Goal: Consume media (video, audio): Consume media (video, audio)

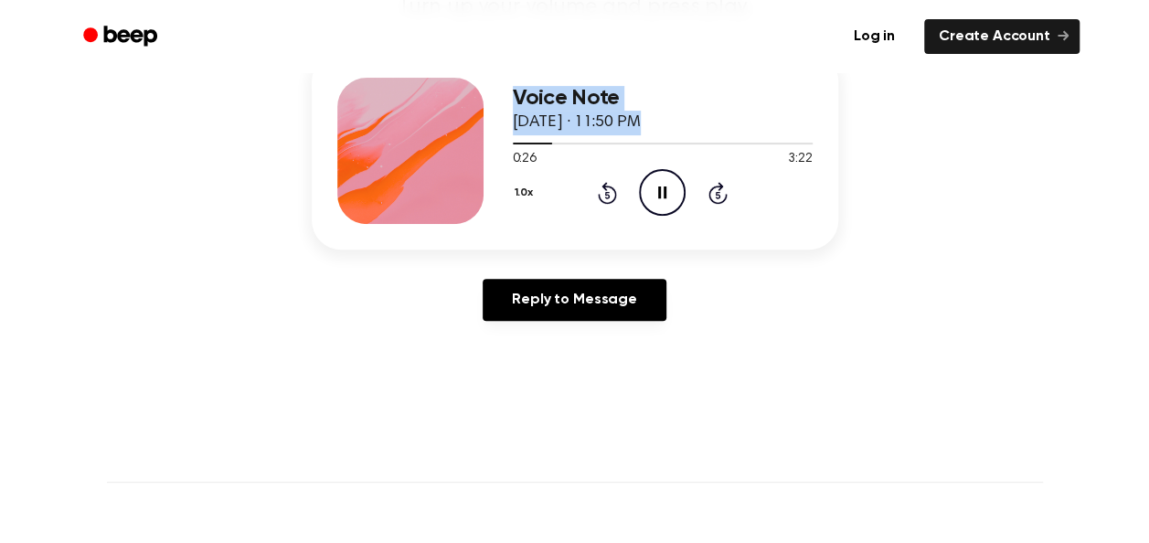
drag, startPoint x: 541, startPoint y: 139, endPoint x: 470, endPoint y: 152, distance: 72.4
click at [470, 152] on div "Voice Note [DATE] · 11:50 PM 0:26 3:22 Your browser does not support the [objec…" at bounding box center [575, 150] width 526 height 197
drag, startPoint x: 470, startPoint y: 152, endPoint x: 548, endPoint y: 140, distance: 79.5
click at [548, 140] on span at bounding box center [546, 143] width 15 height 15
click at [608, 196] on icon at bounding box center [607, 194] width 5 height 7
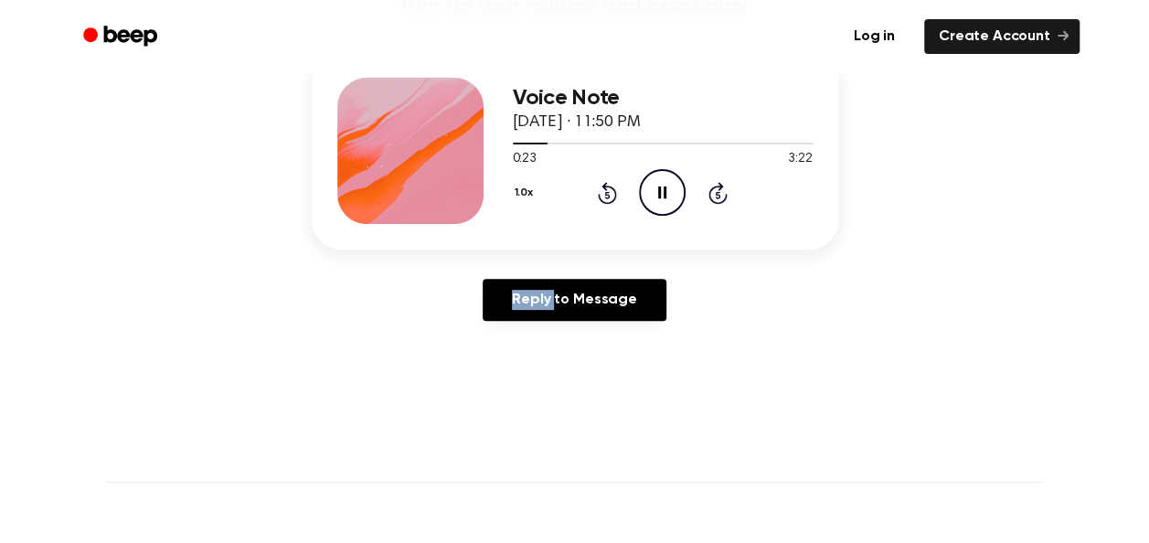
click at [608, 196] on icon at bounding box center [607, 194] width 5 height 7
click at [608, 196] on icon "Rewind 5 seconds" at bounding box center [607, 193] width 20 height 24
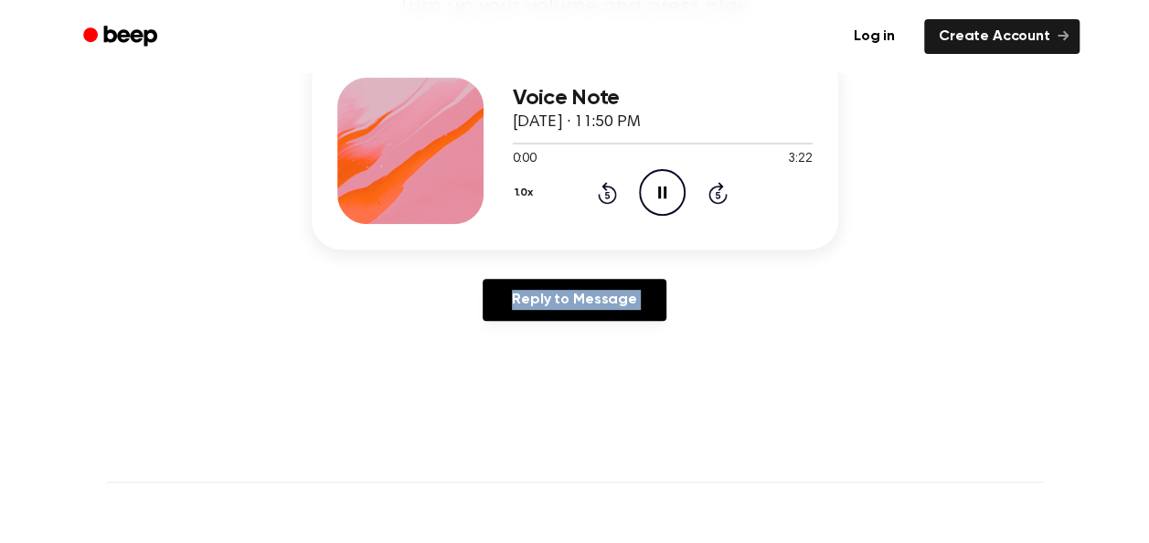
click at [608, 196] on icon "Rewind 5 seconds" at bounding box center [607, 193] width 20 height 24
click at [605, 194] on icon "Rewind 5 seconds" at bounding box center [607, 193] width 20 height 24
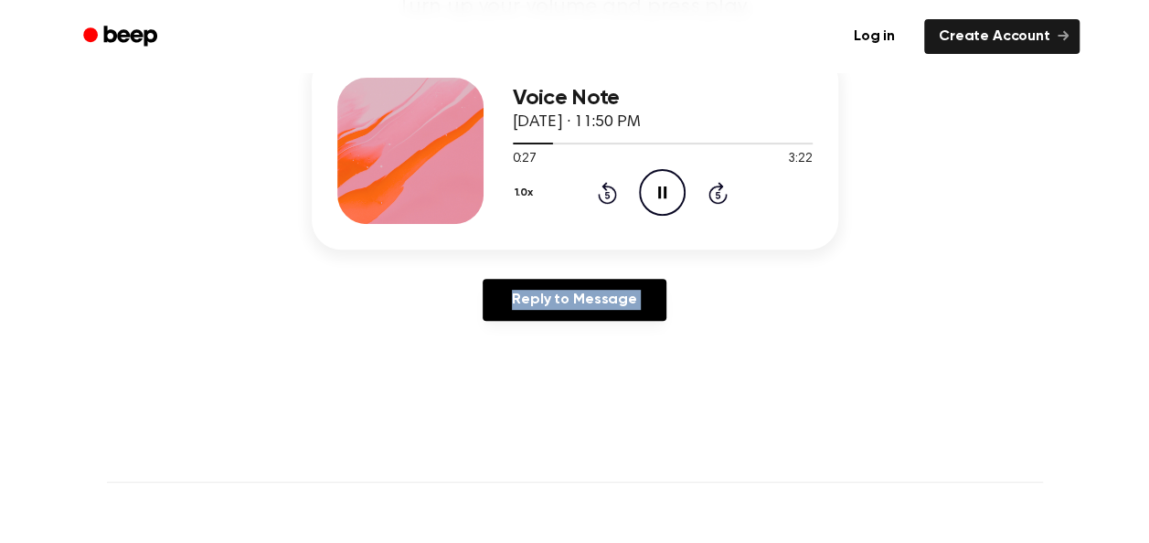
click at [605, 194] on icon "Rewind 5 seconds" at bounding box center [607, 193] width 20 height 24
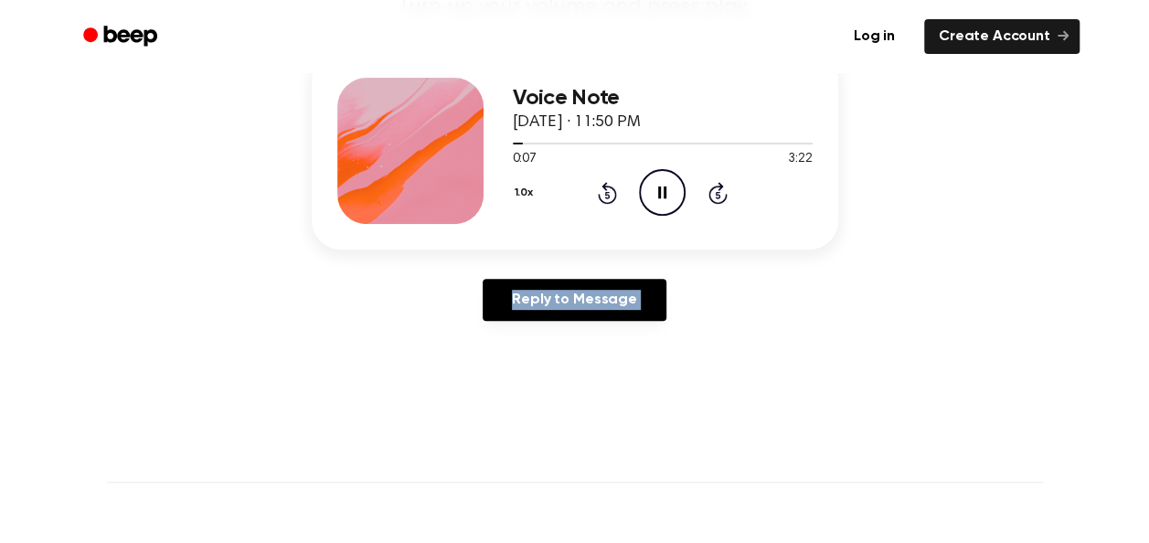
click at [605, 194] on icon "Rewind 5 seconds" at bounding box center [607, 193] width 20 height 24
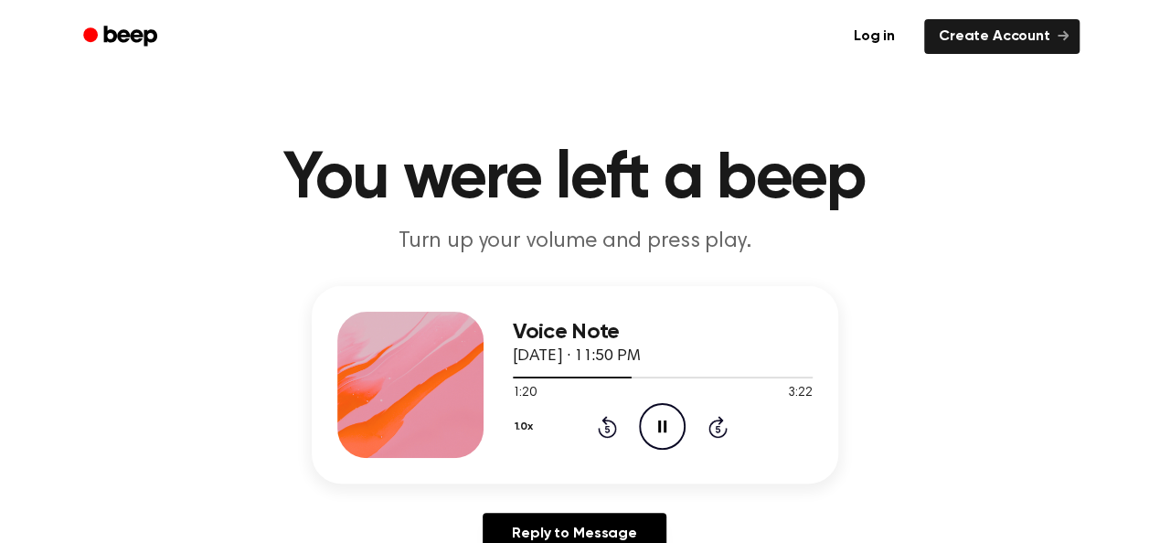
click at [657, 430] on icon "Pause Audio" at bounding box center [662, 426] width 47 height 47
